Goal: Task Accomplishment & Management: Use online tool/utility

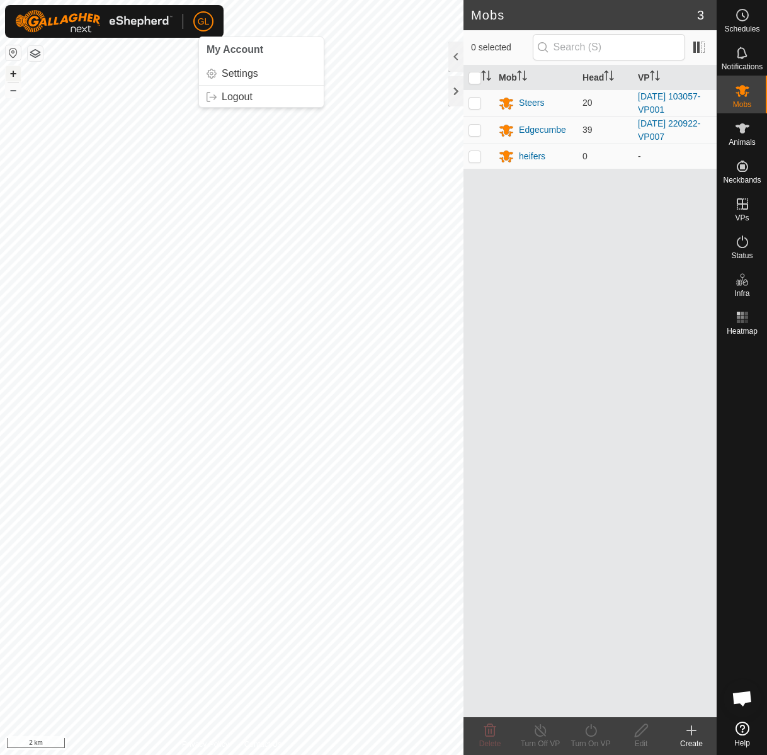
click at [11, 69] on button "+" at bounding box center [13, 73] width 15 height 15
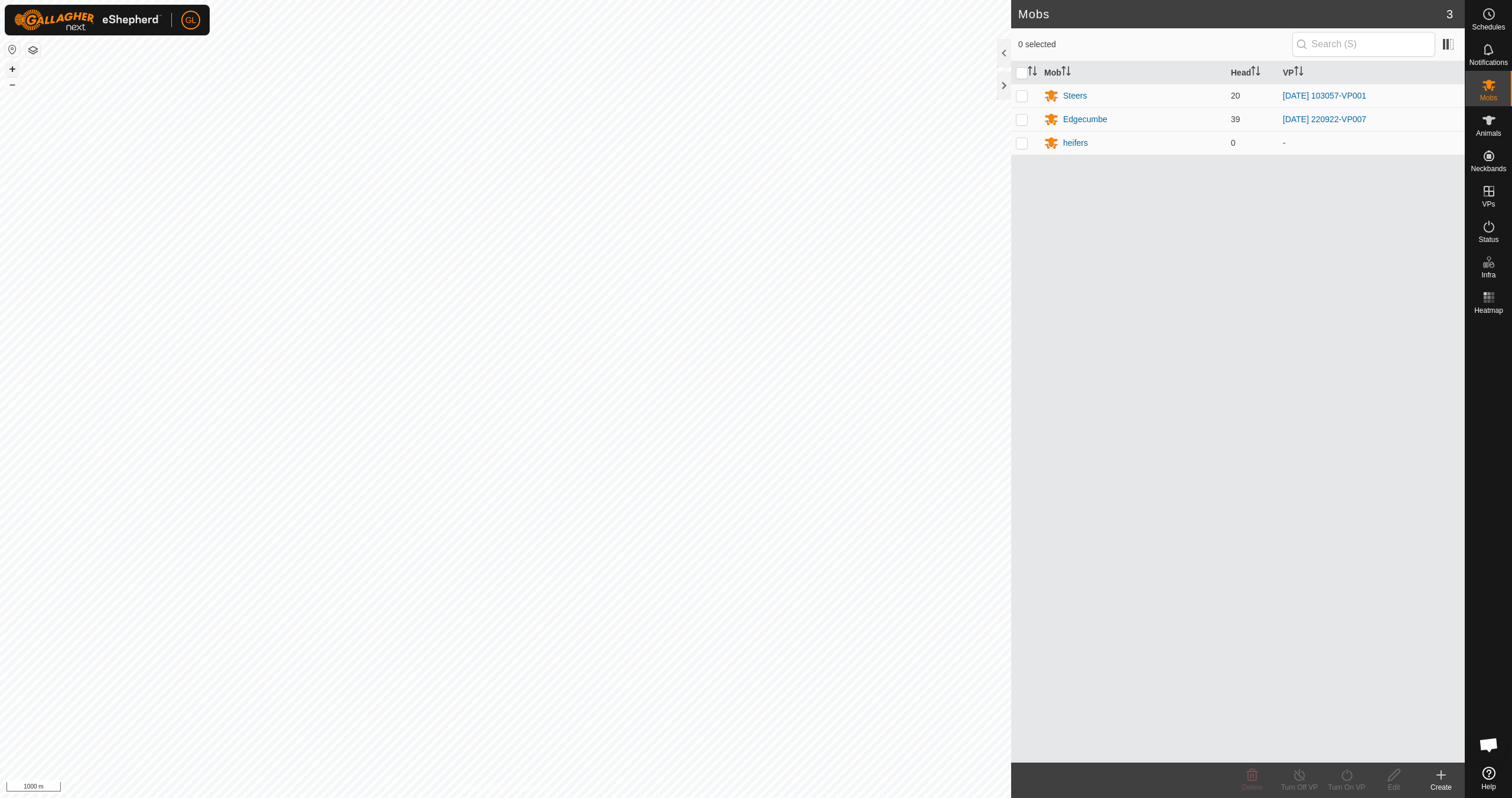
click at [15, 68] on button "+" at bounding box center [12, 68] width 14 height 14
click at [9, 68] on button "+" at bounding box center [12, 68] width 14 height 14
click at [13, 68] on button "+" at bounding box center [12, 68] width 14 height 14
click at [718, 120] on div "Edgecumbe" at bounding box center [1084, 119] width 44 height 12
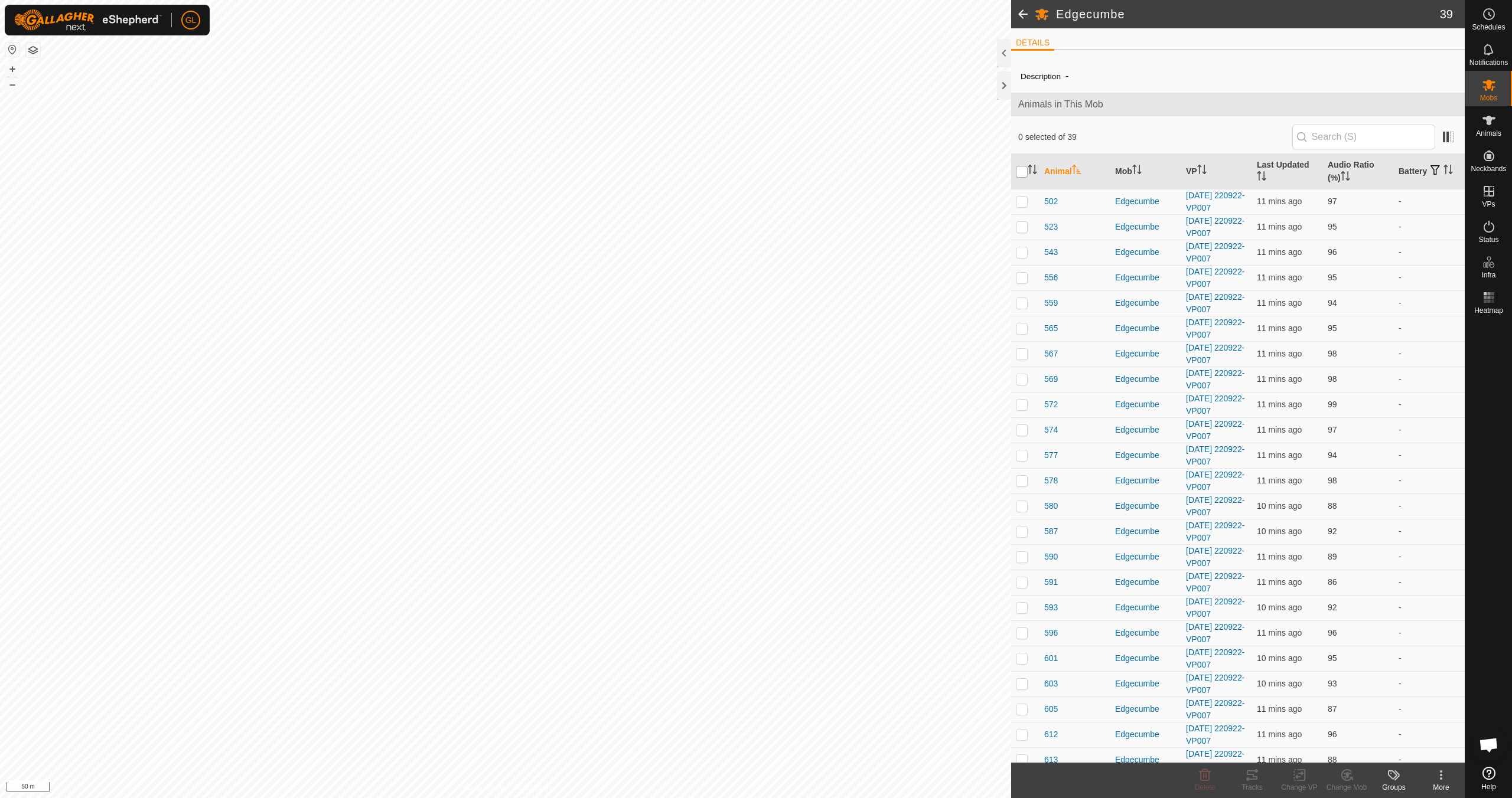
click at [718, 170] on input "checkbox" at bounding box center [1021, 172] width 12 height 12
checkbox input "true"
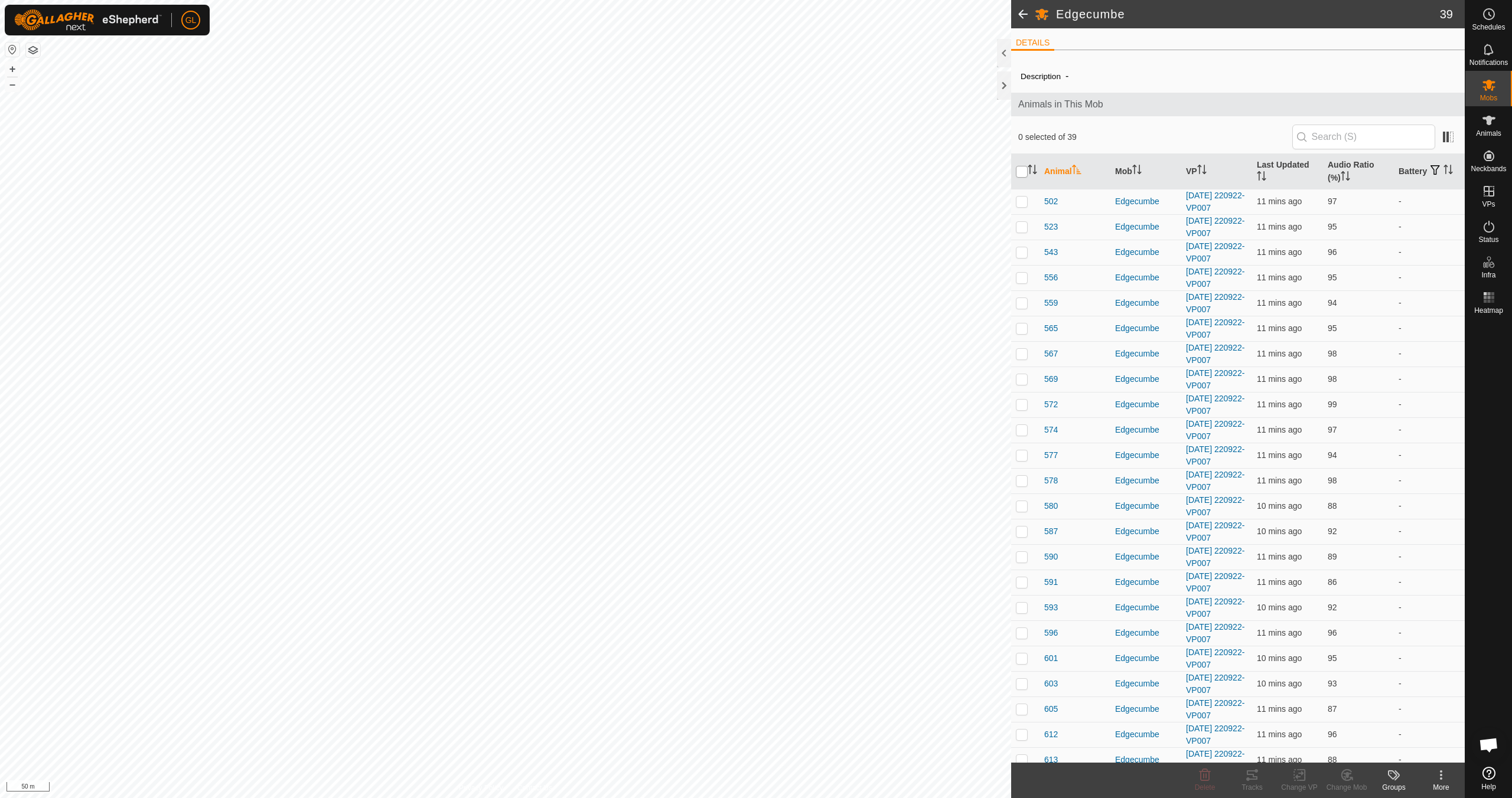
checkbox input "true"
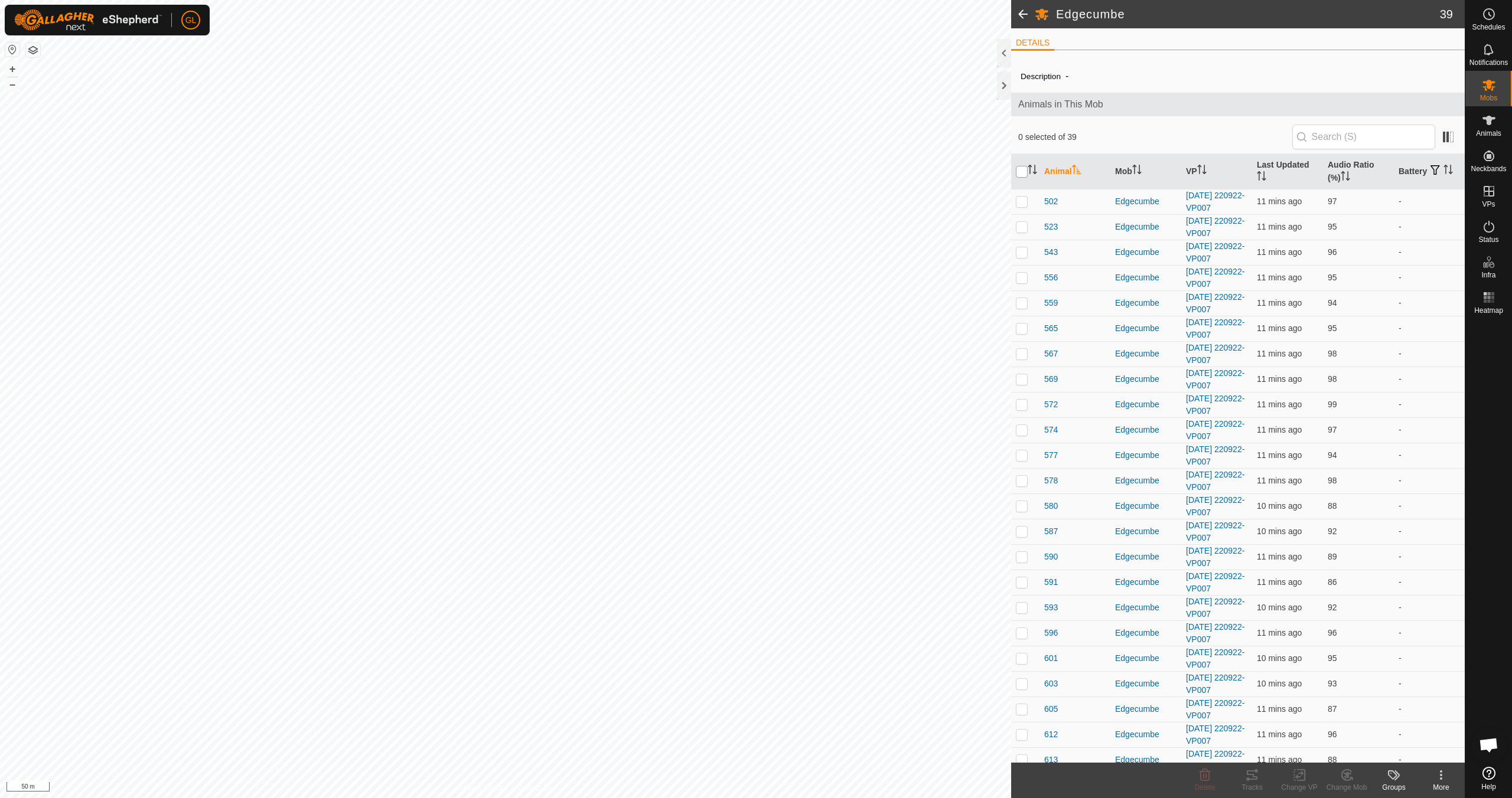
checkbox input "true"
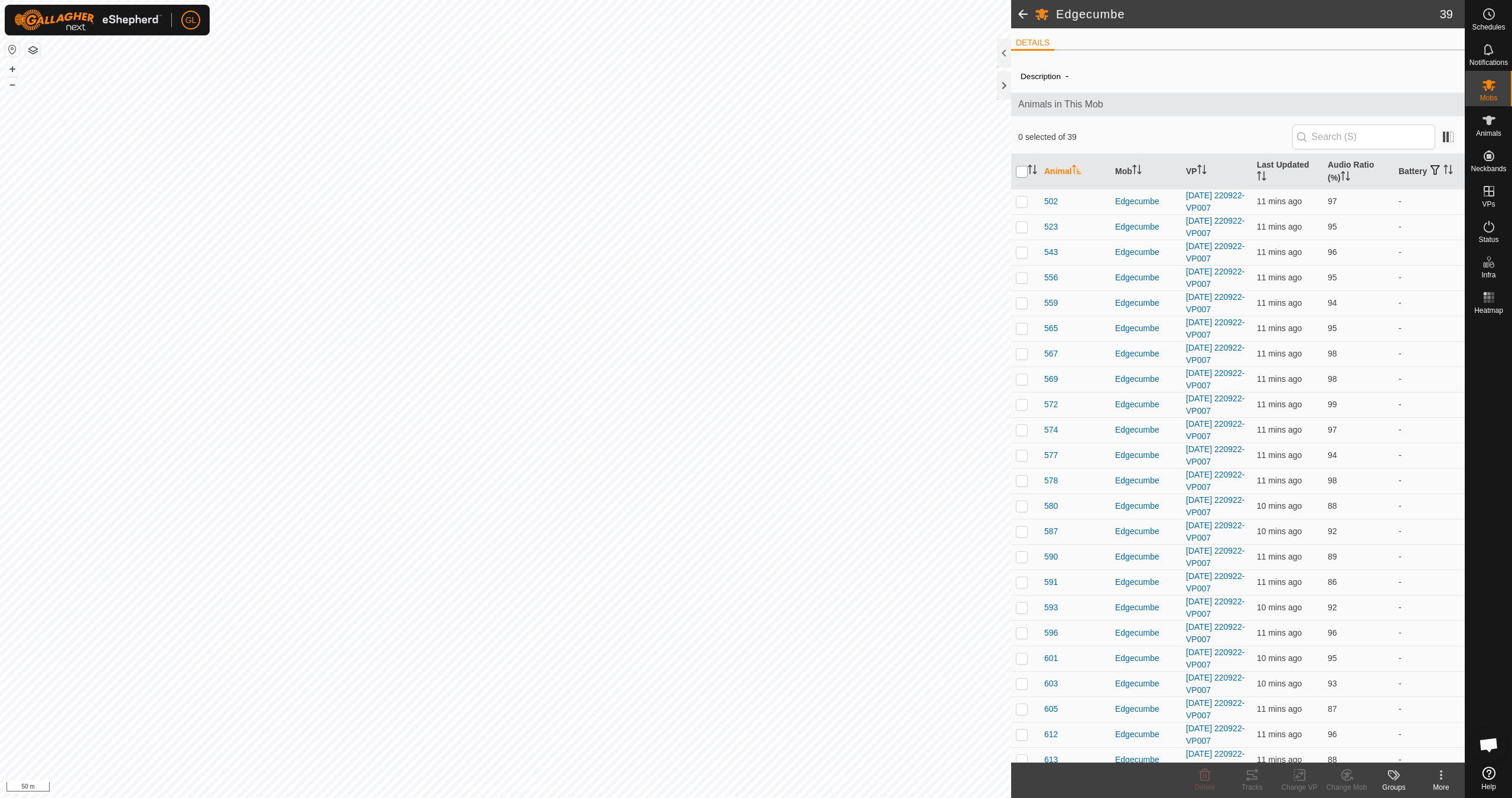
checkbox input "true"
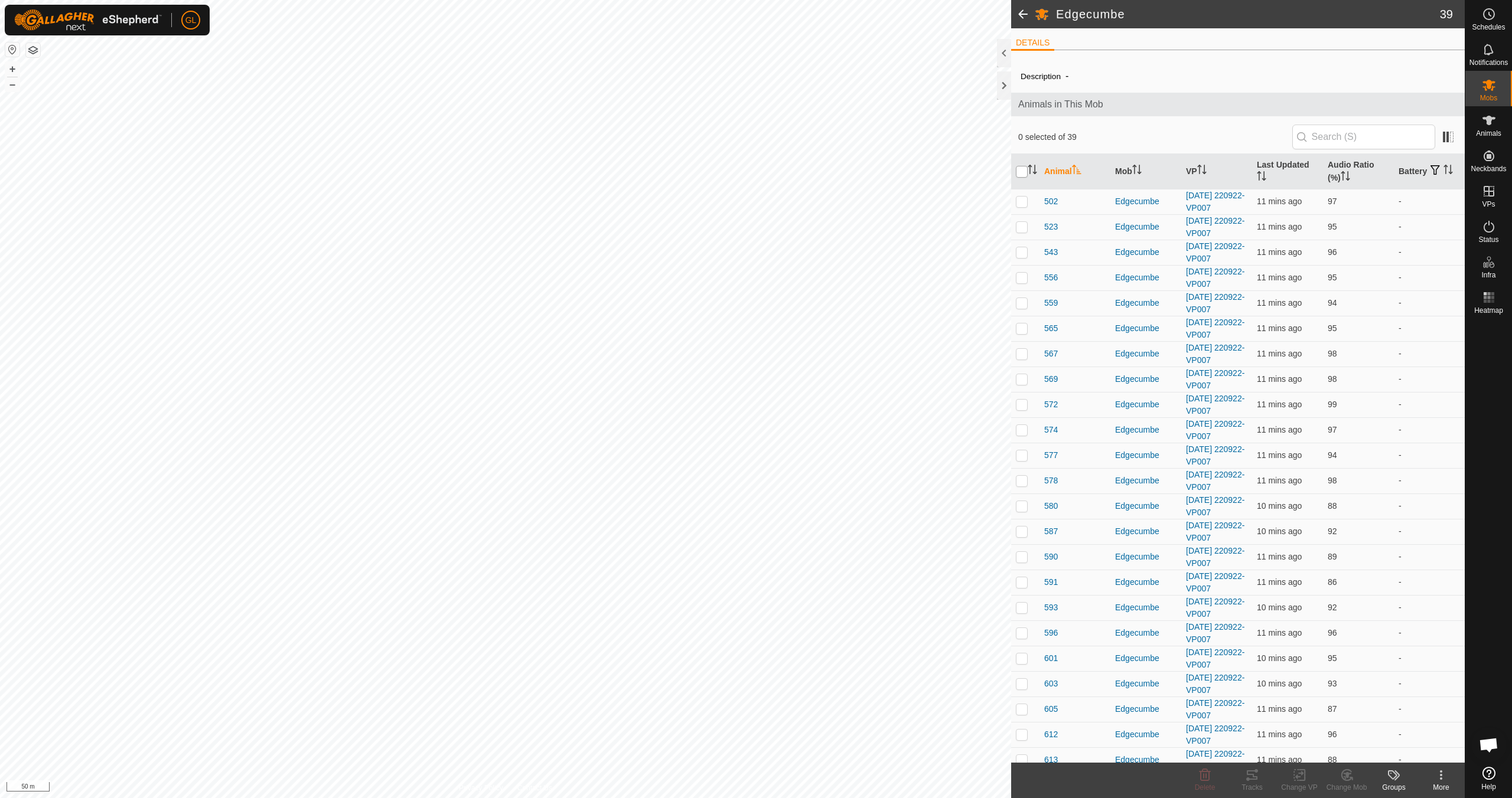
checkbox input "true"
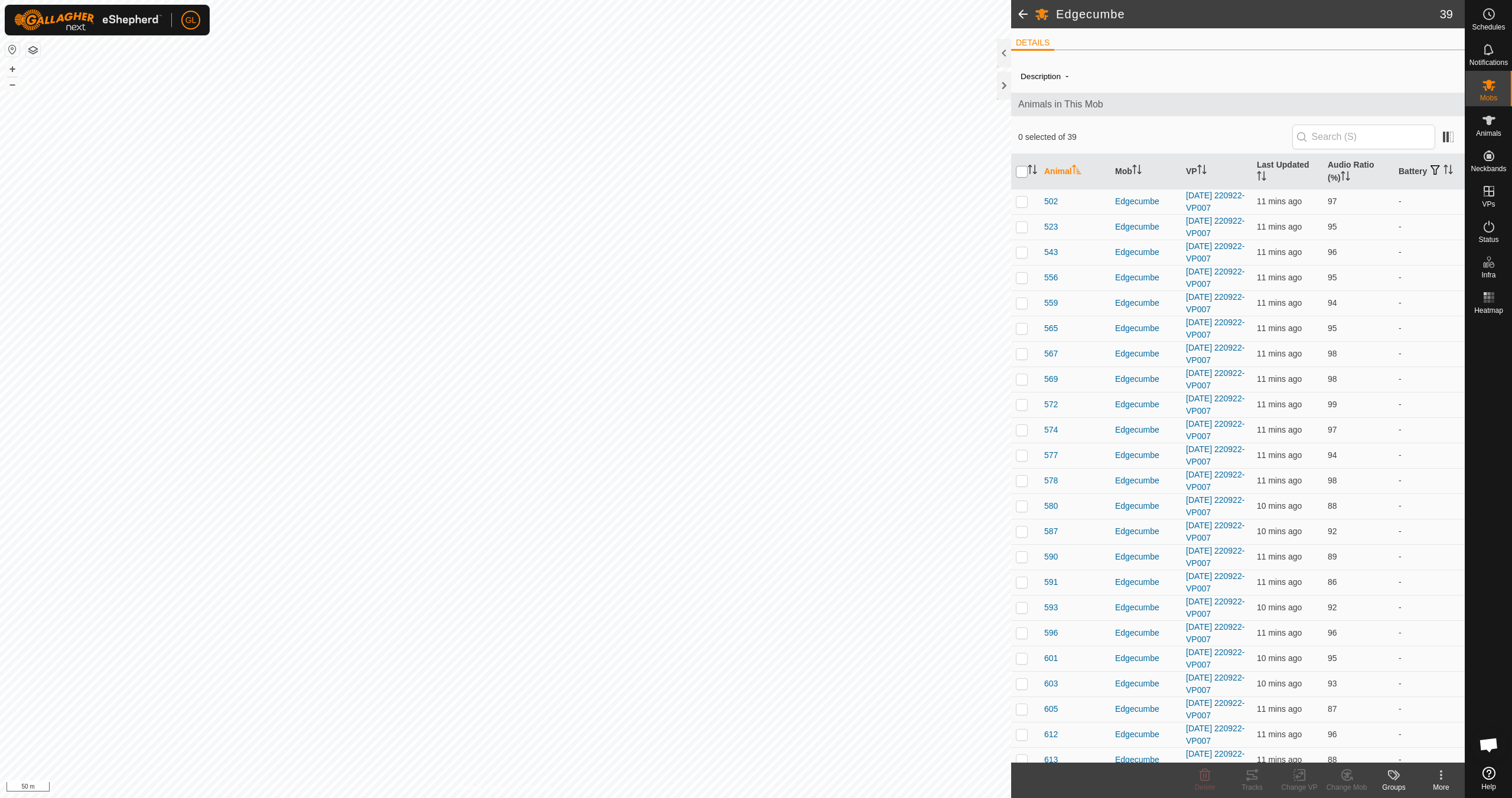
checkbox input "true"
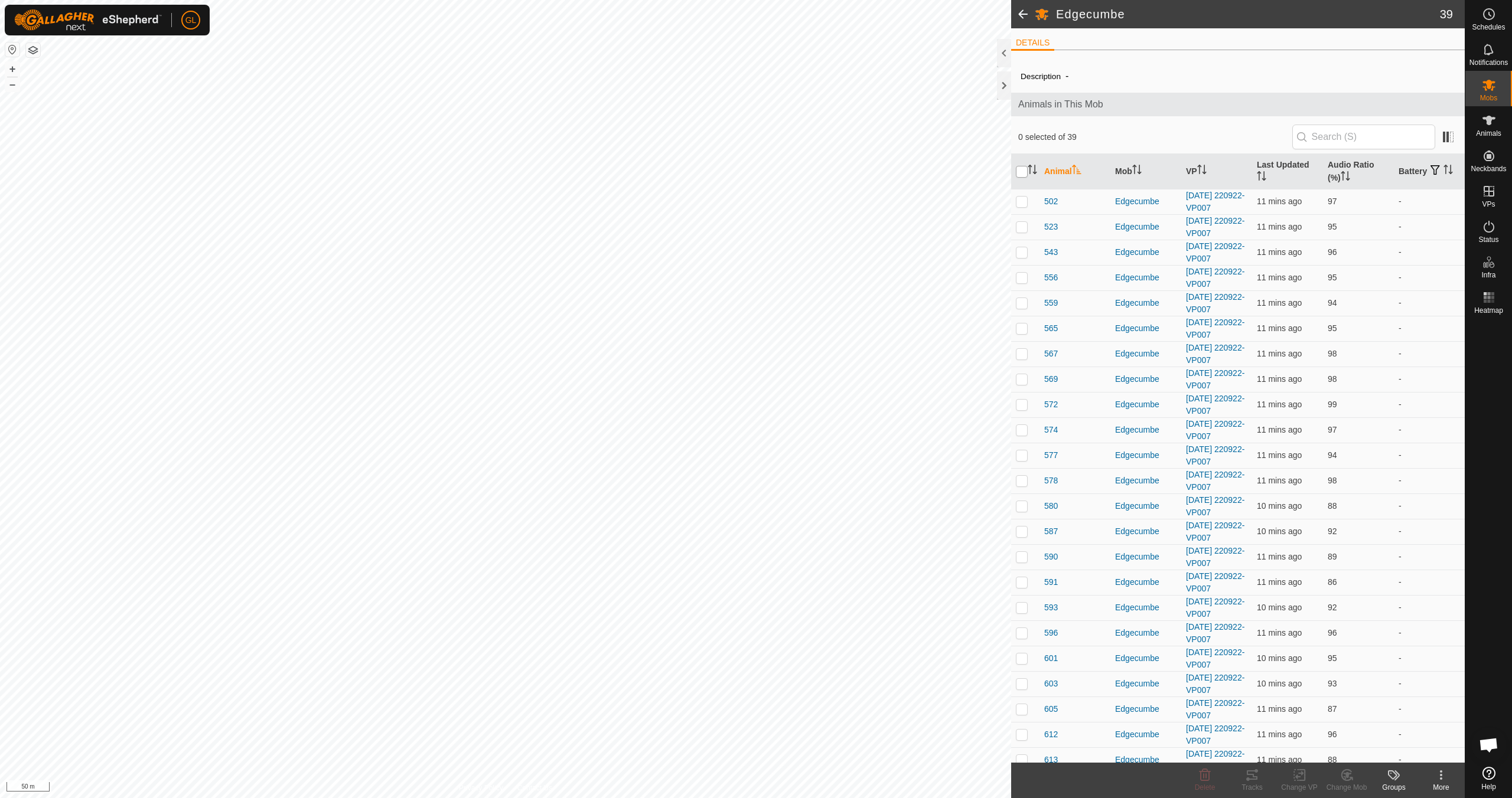
checkbox input "true"
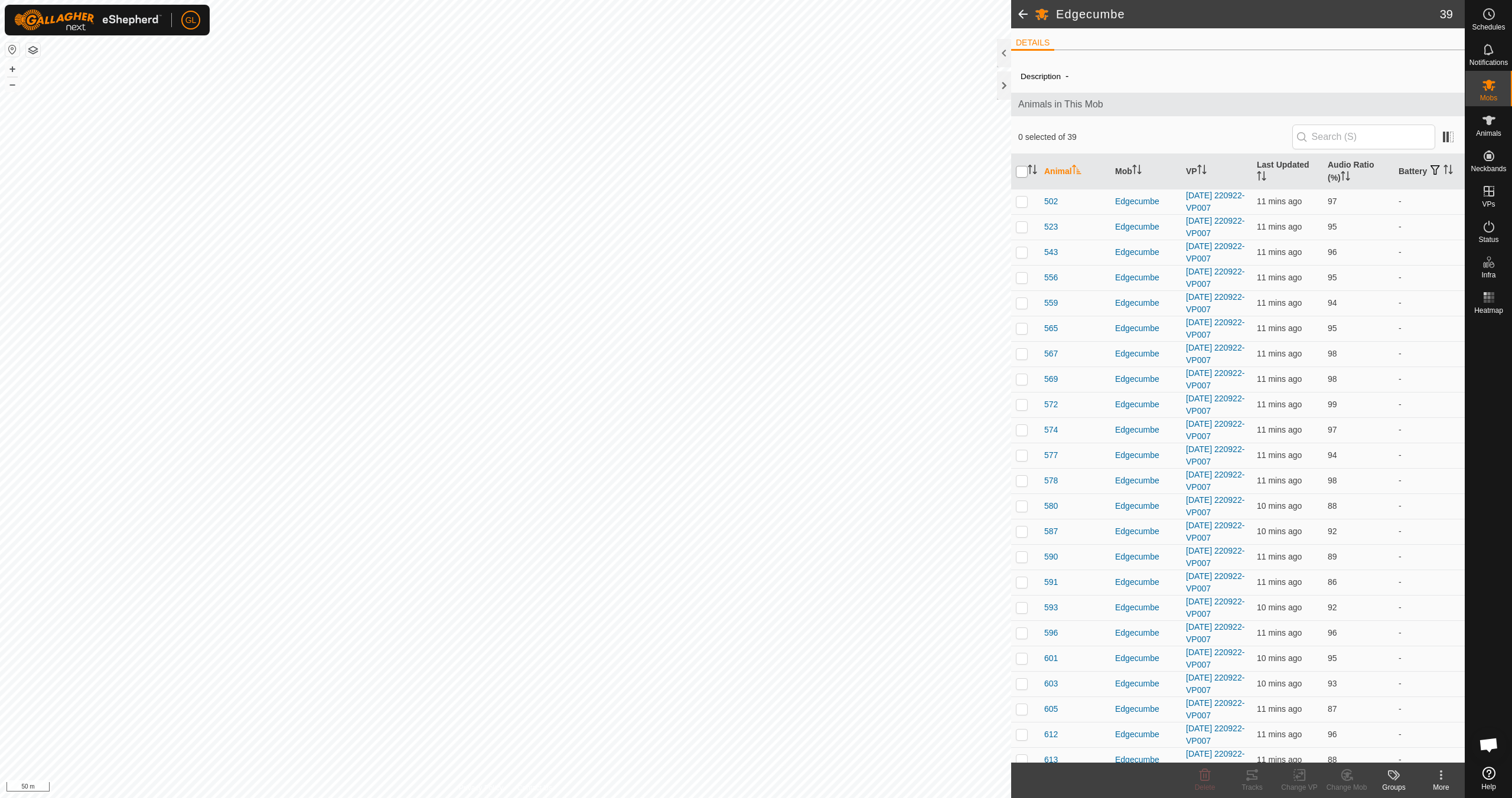
checkbox input "true"
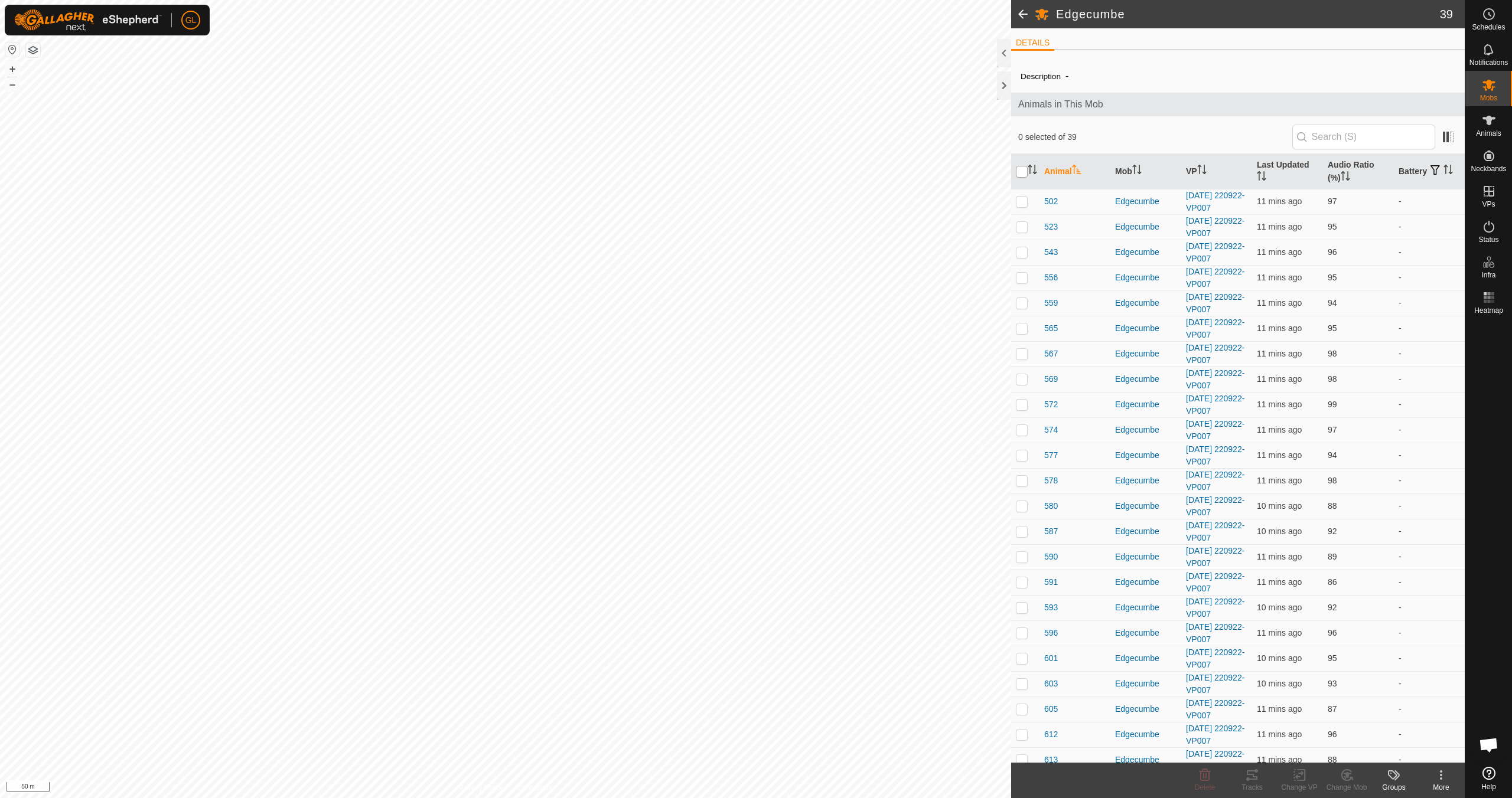
checkbox input "true"
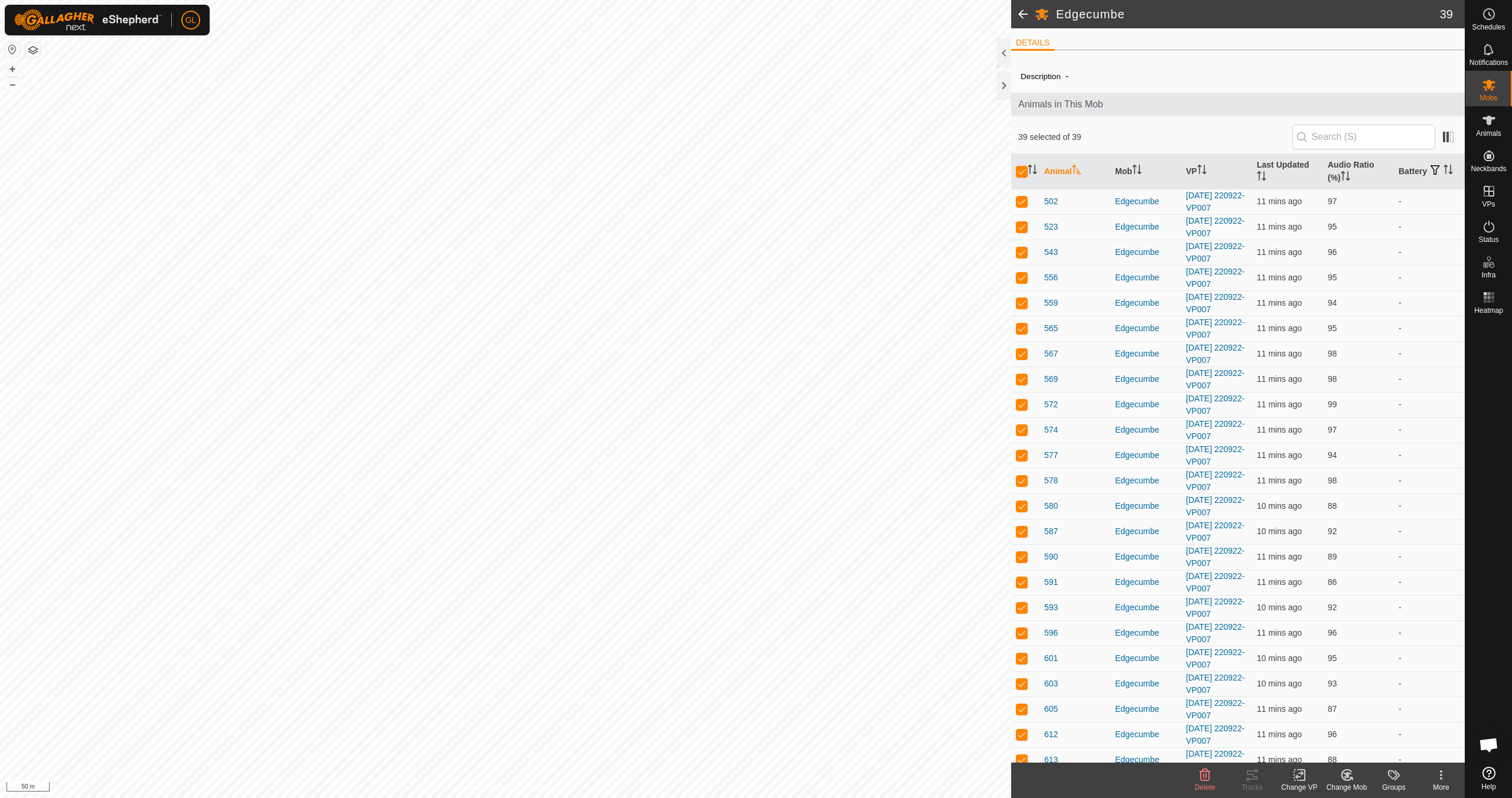
click at [718, 707] on icon at bounding box center [1299, 775] width 15 height 14
click at [718, 707] on link "Choose VP..." at bounding box center [1334, 724] width 117 height 23
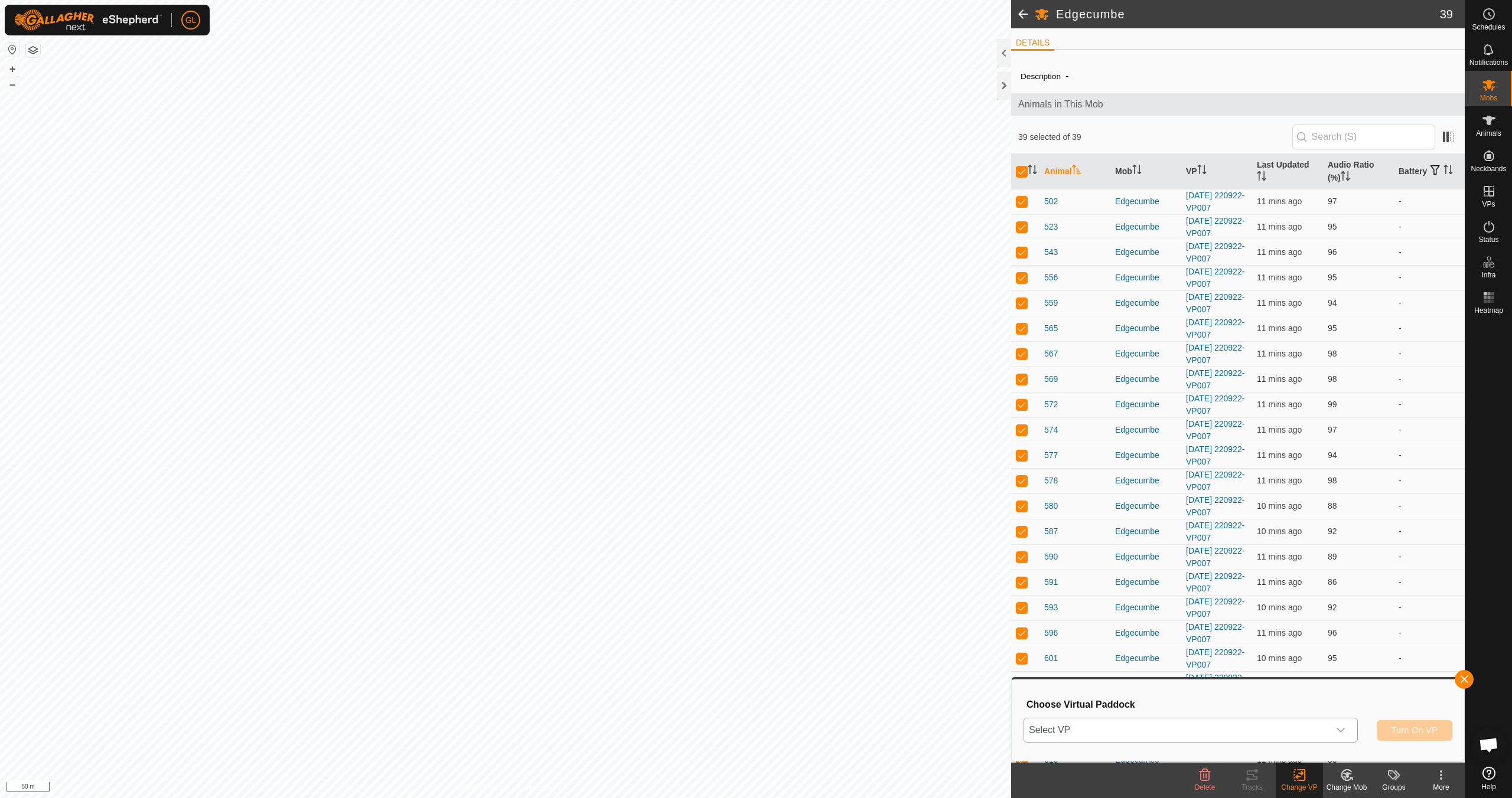
click at [718, 707] on icon "dropdown trigger" at bounding box center [1340, 730] width 8 height 5
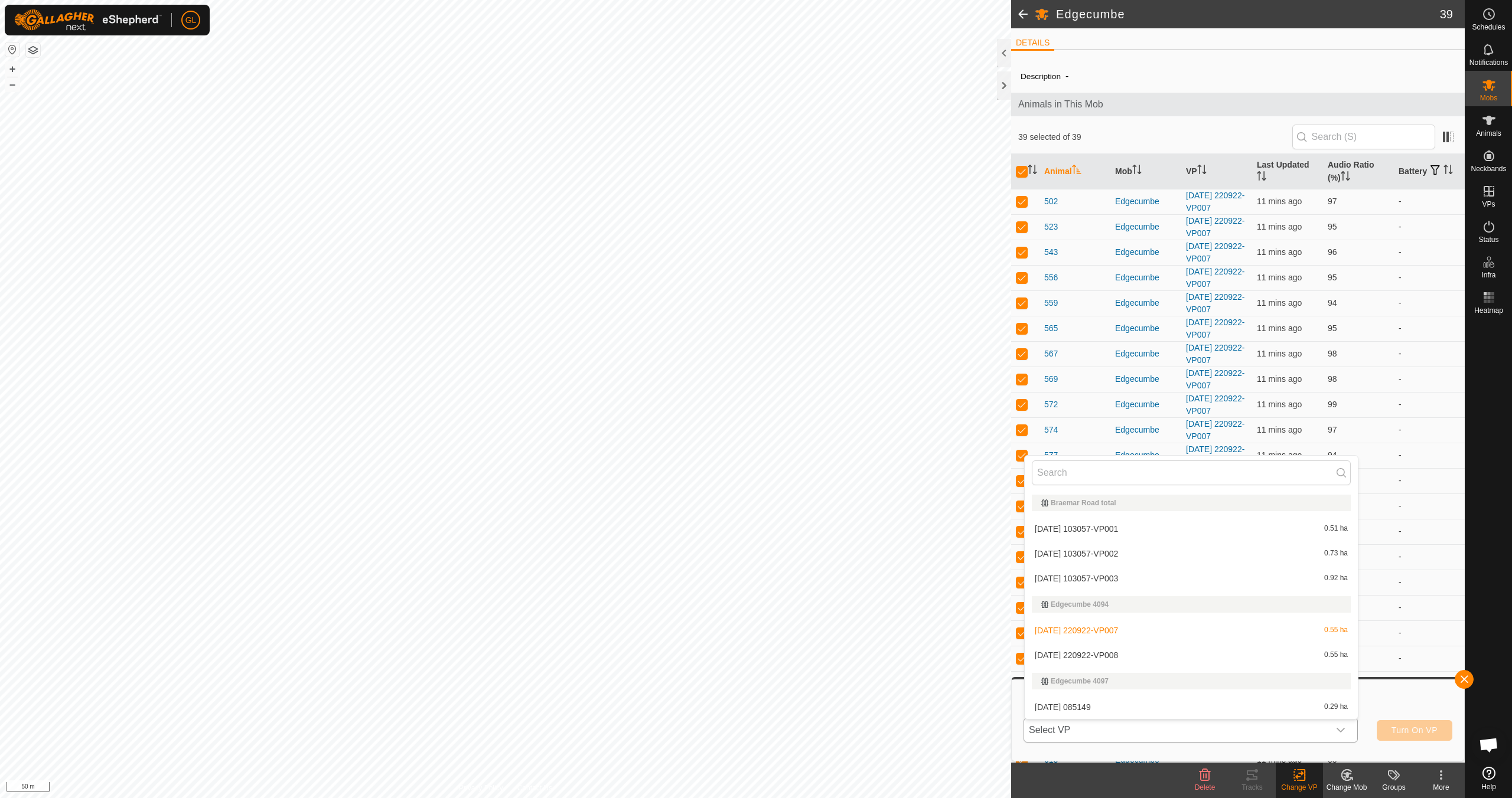
click at [718, 651] on li "[DATE] 220922-VP008 0.55 ha" at bounding box center [1190, 655] width 333 height 23
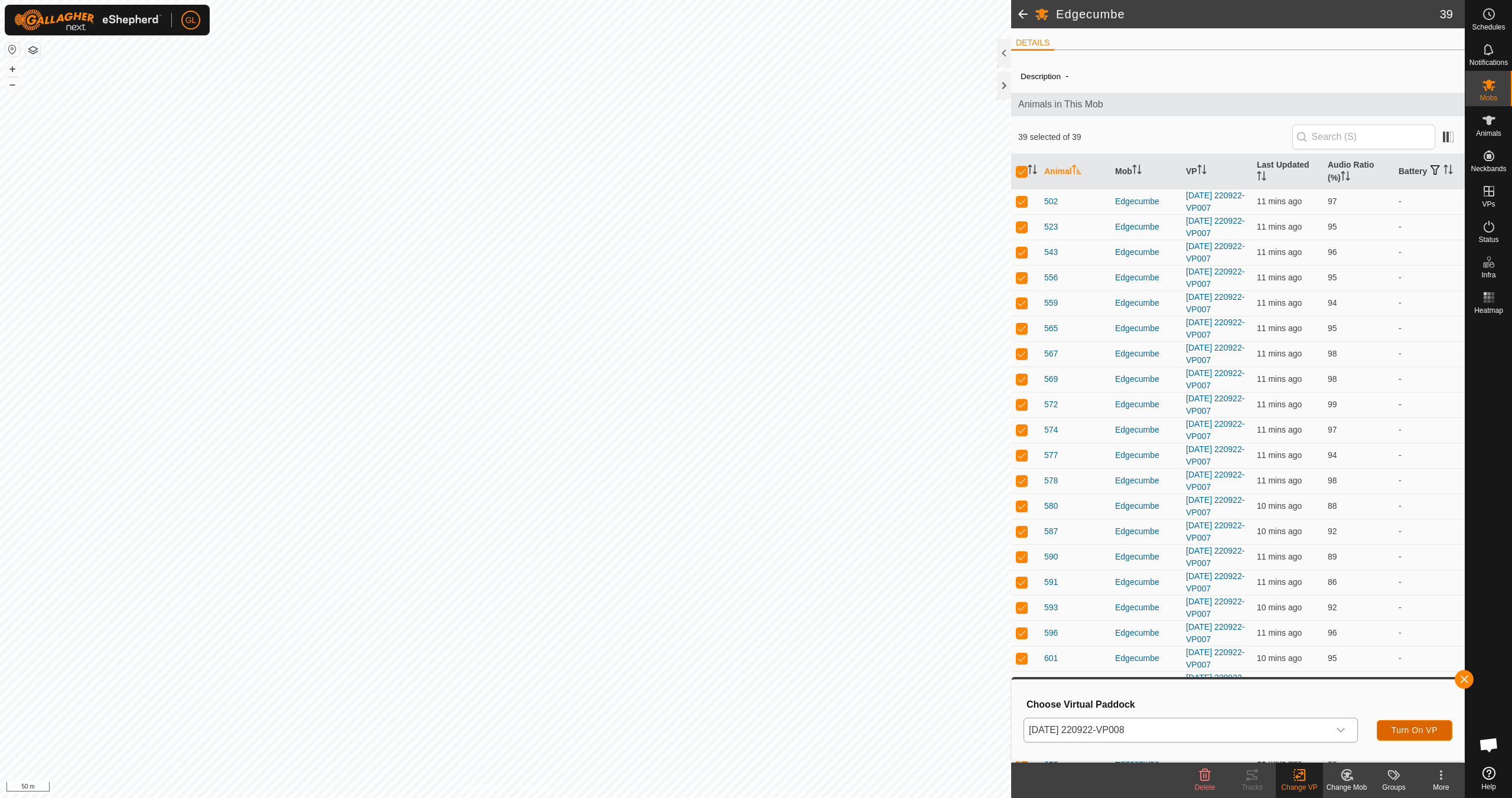
click at [718, 707] on span "Turn On VP" at bounding box center [1414, 730] width 46 height 9
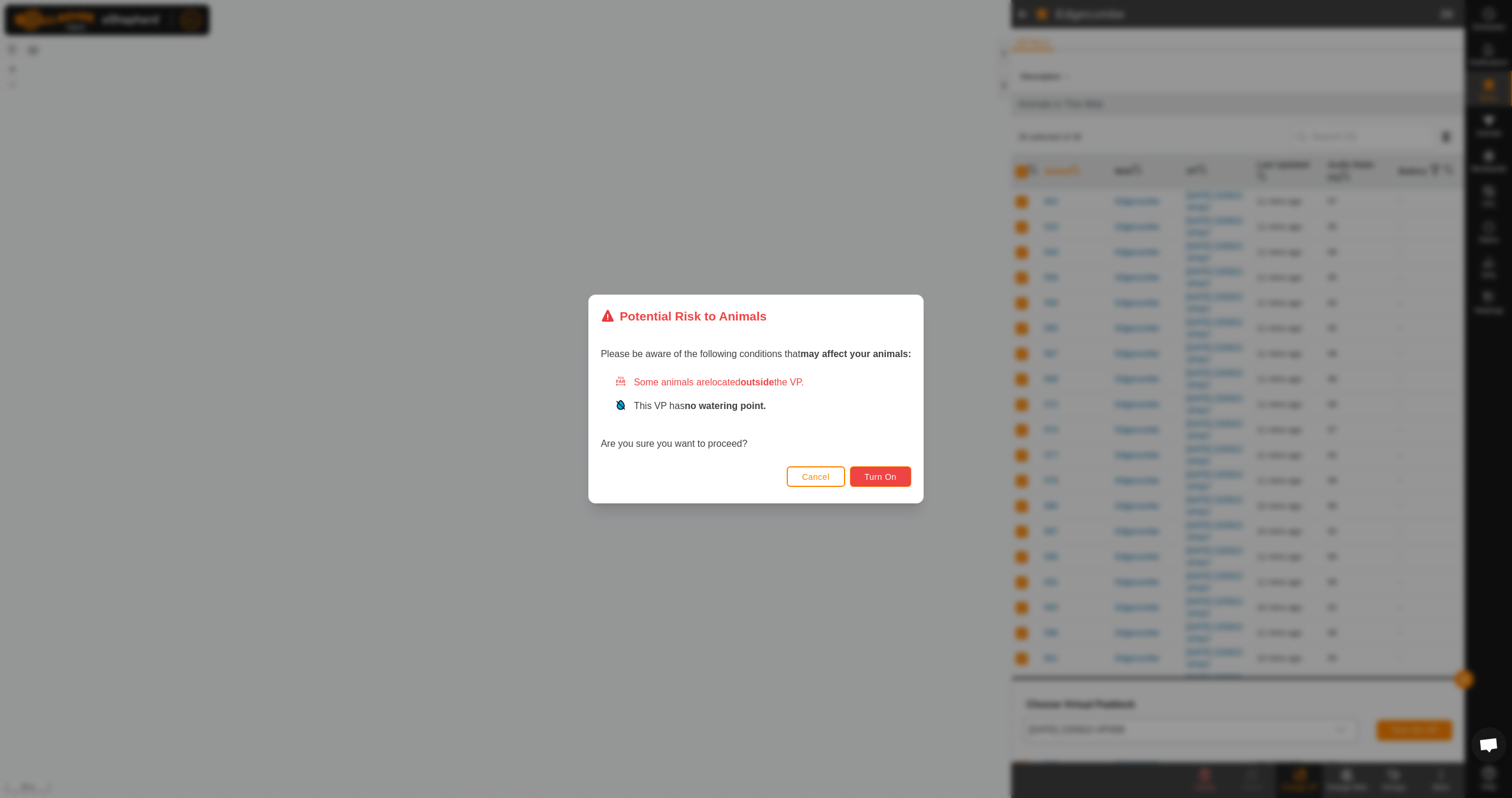
click at [718, 474] on span "Turn On" at bounding box center [881, 477] width 32 height 9
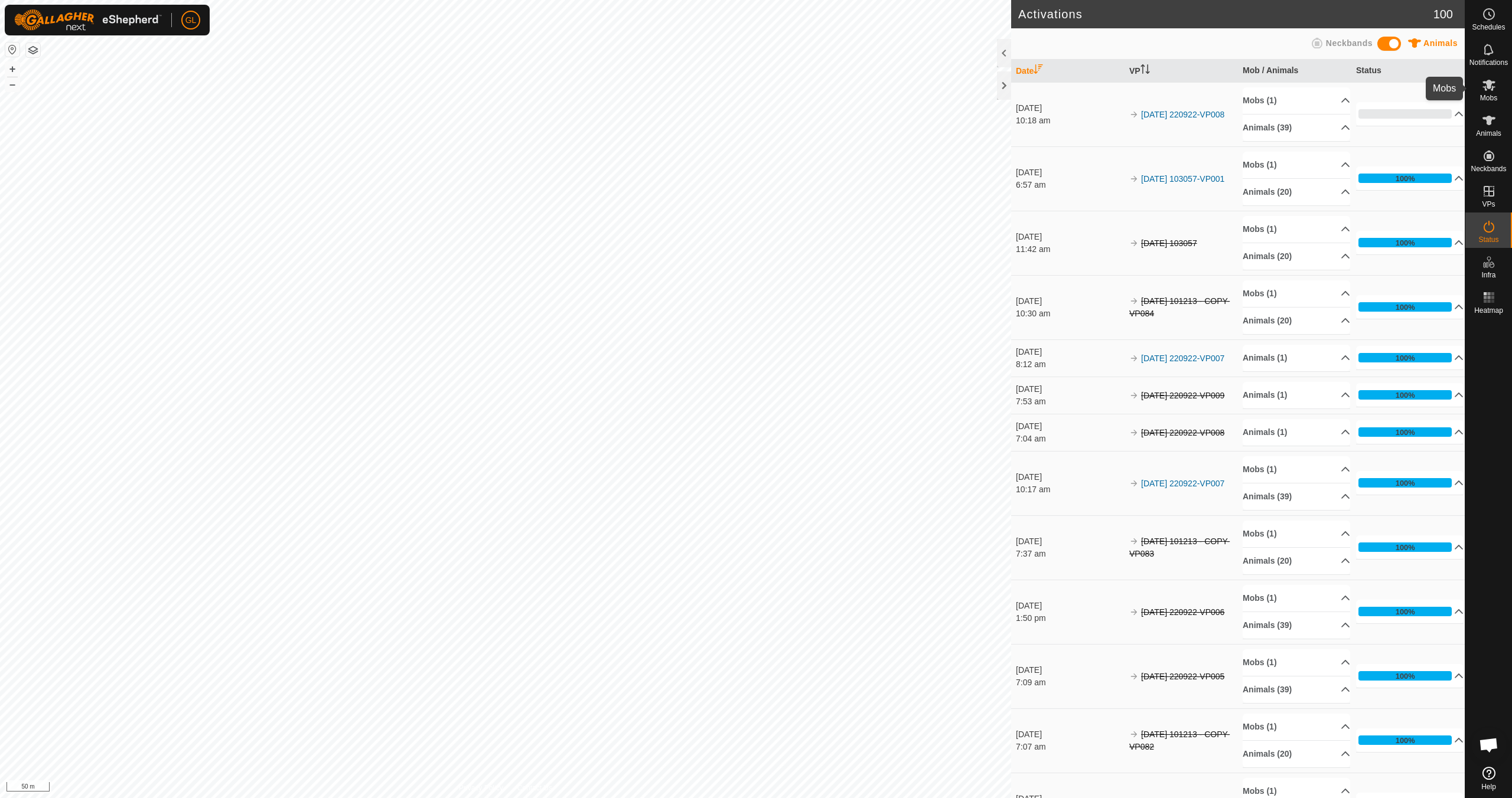
click at [718, 93] on es-mob-svg-icon at bounding box center [1489, 85] width 22 height 19
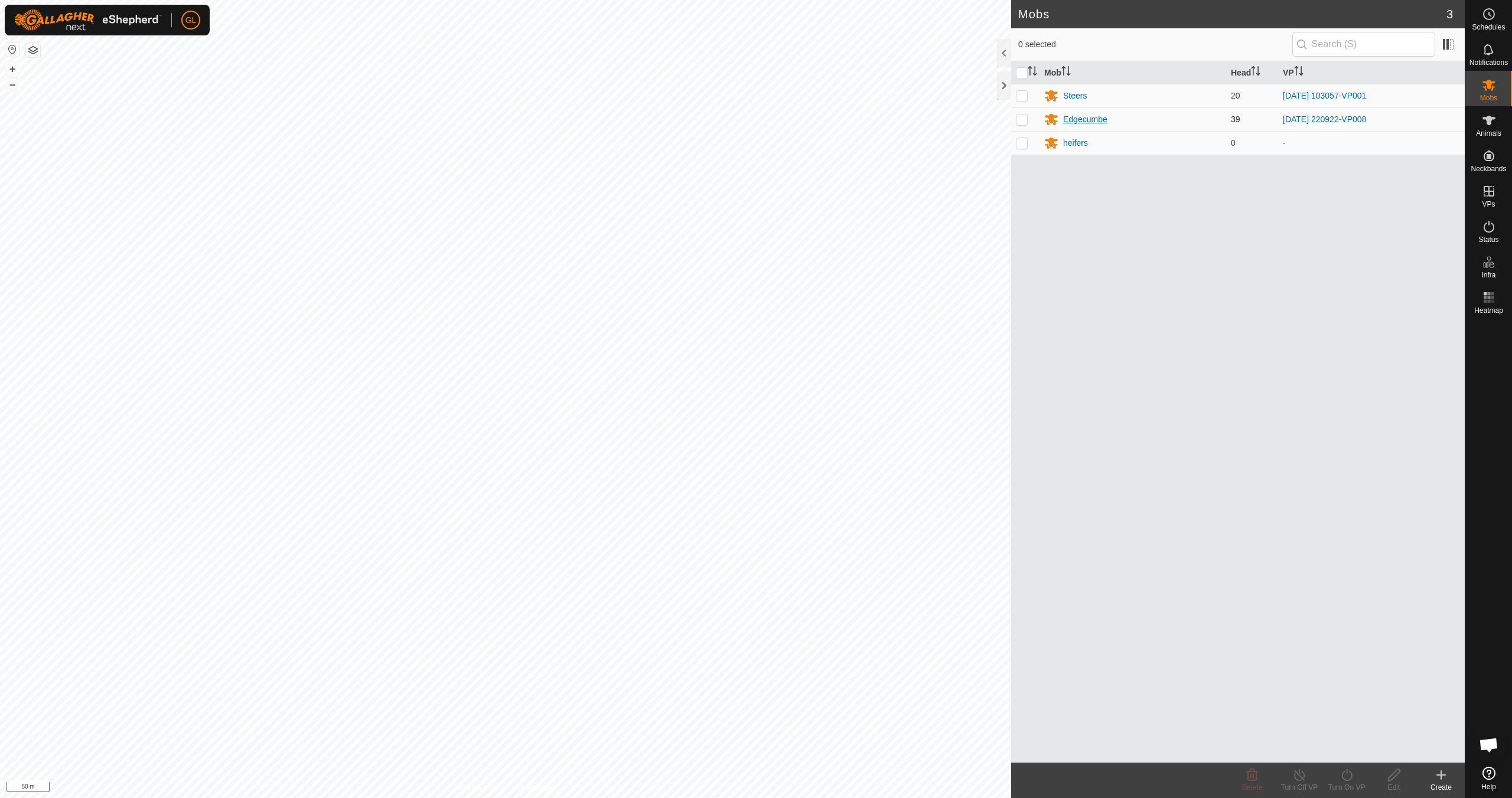
click at [718, 118] on div "Edgecumbe" at bounding box center [1084, 119] width 44 height 12
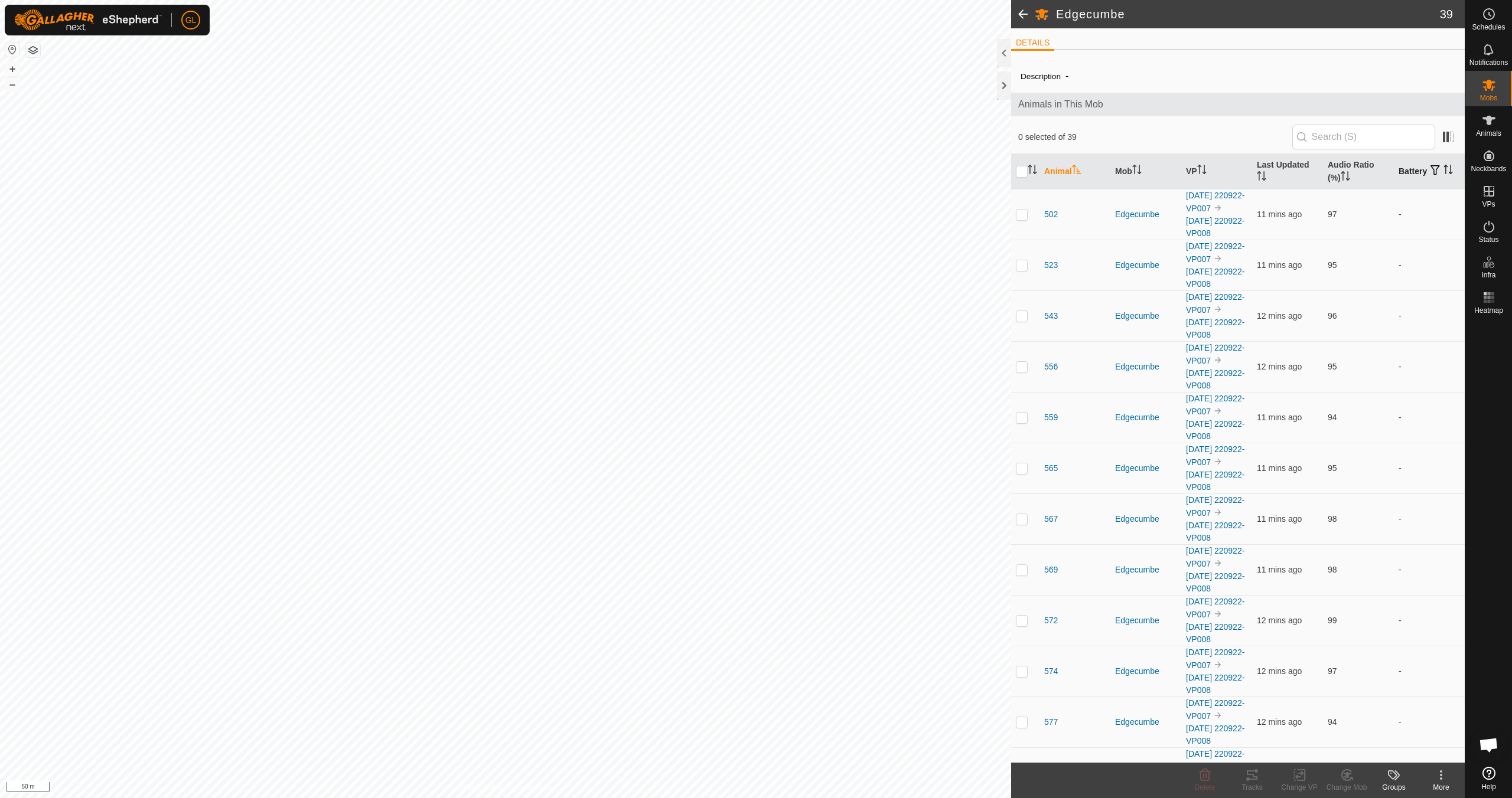
click at [718, 172] on icon "Activate to sort" at bounding box center [1450, 170] width 1 height 9
click at [718, 172] on icon "Activate to sort" at bounding box center [1447, 170] width 8 height 9
